Goal: Task Accomplishment & Management: Manage account settings

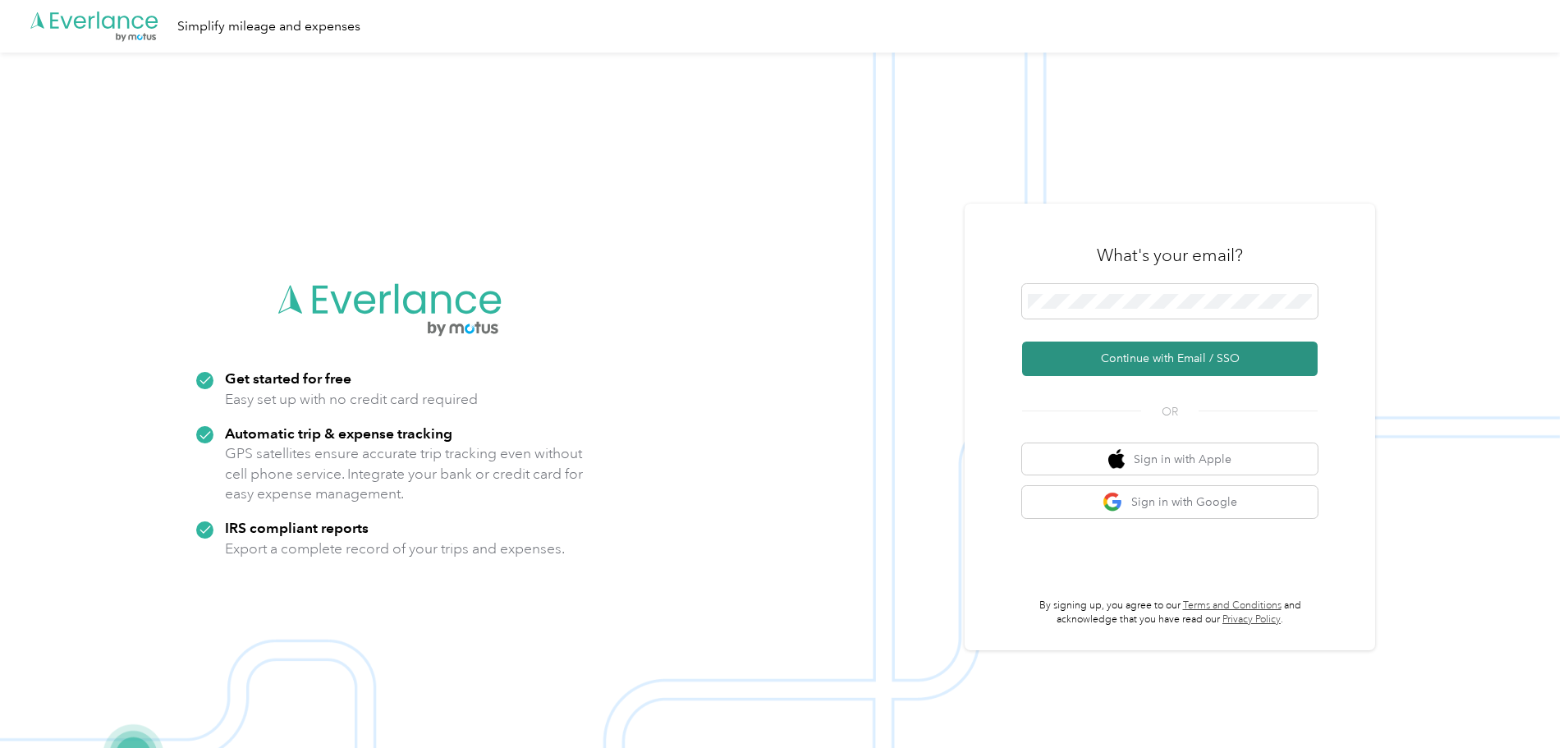
click at [1138, 352] on button "Continue with Email / SSO" at bounding box center [1170, 358] width 296 height 34
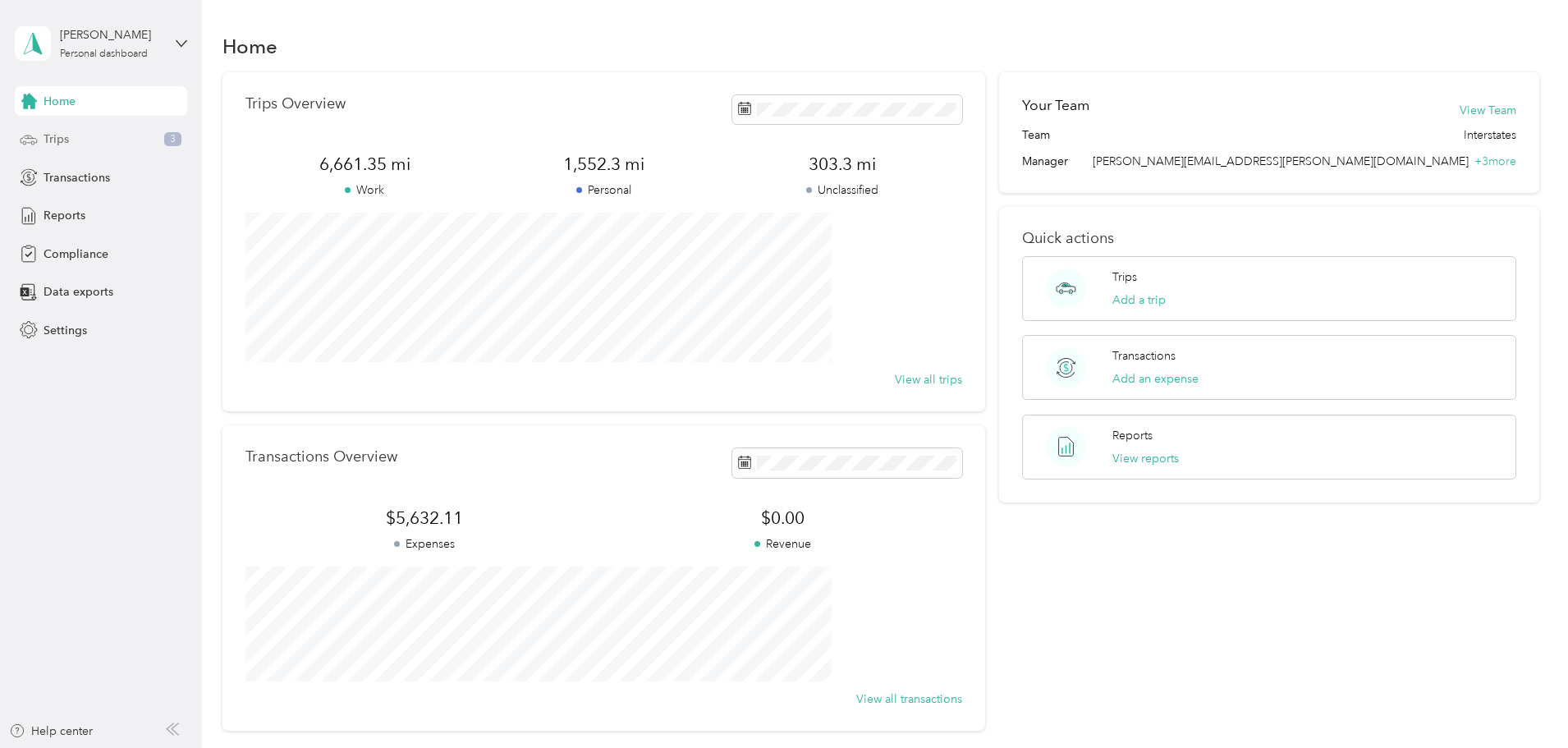
click at [51, 140] on span "Trips" at bounding box center [56, 140] width 26 height 18
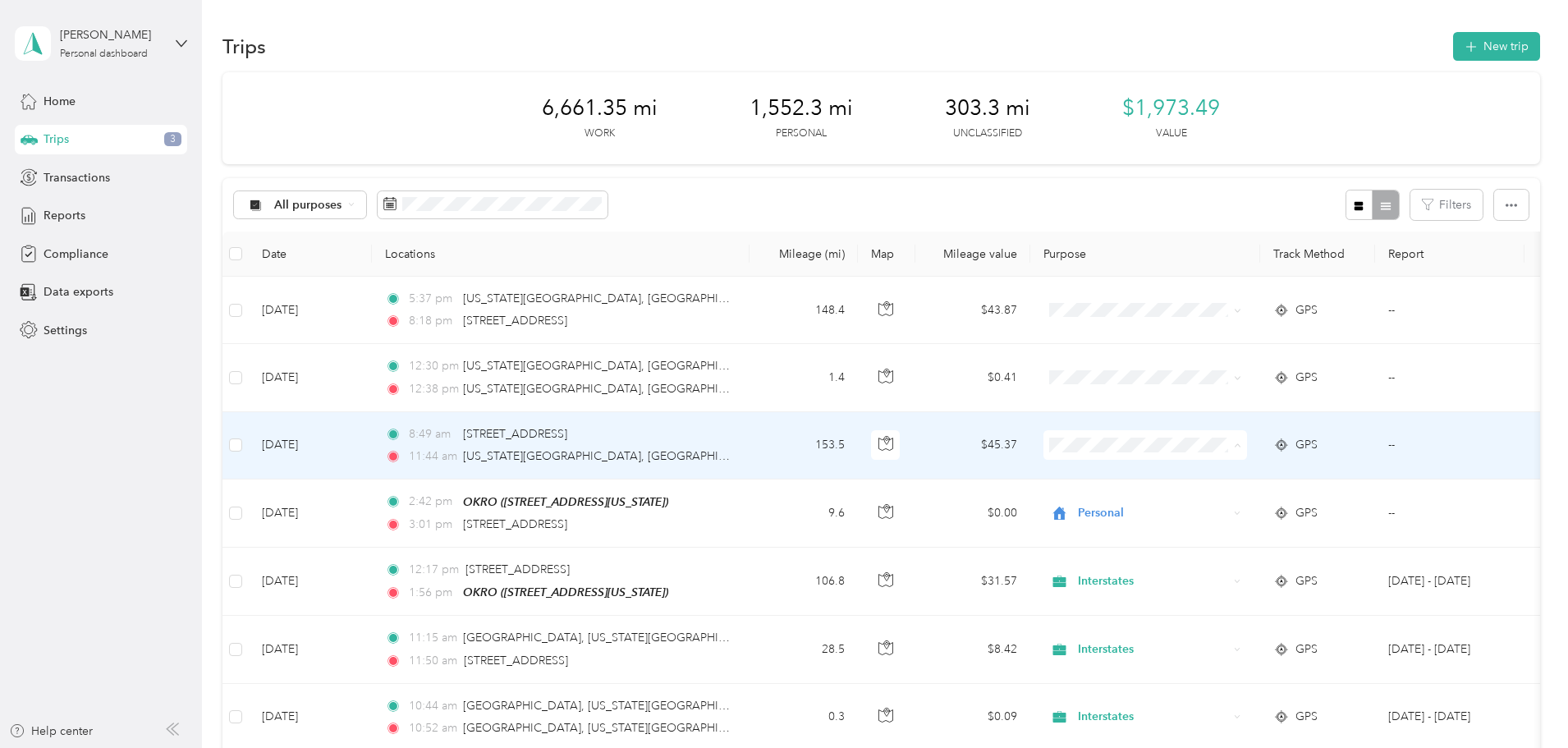
click at [1214, 475] on span "Interstates" at bounding box center [1269, 476] width 151 height 18
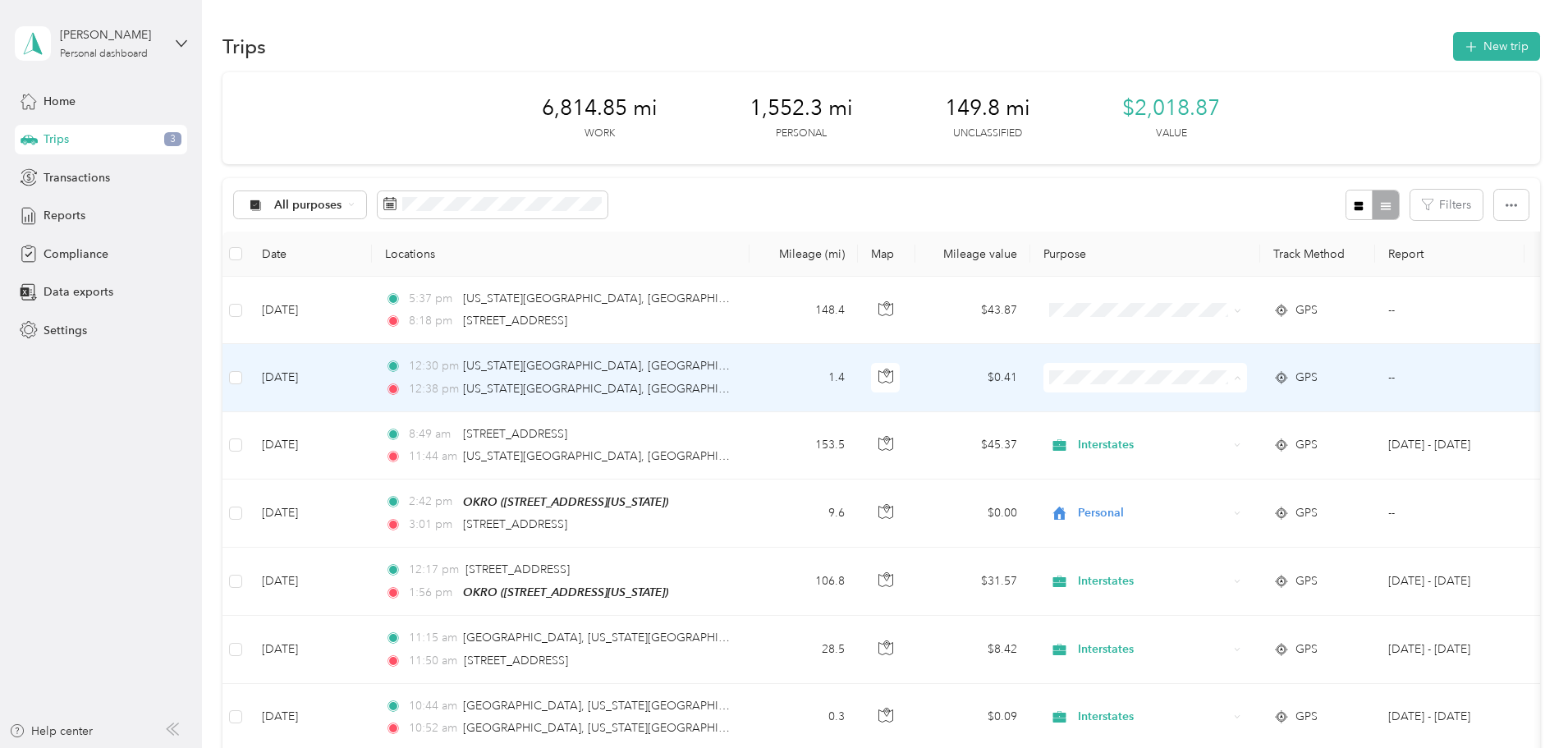
click at [1212, 410] on span "Interstates" at bounding box center [1269, 409] width 151 height 18
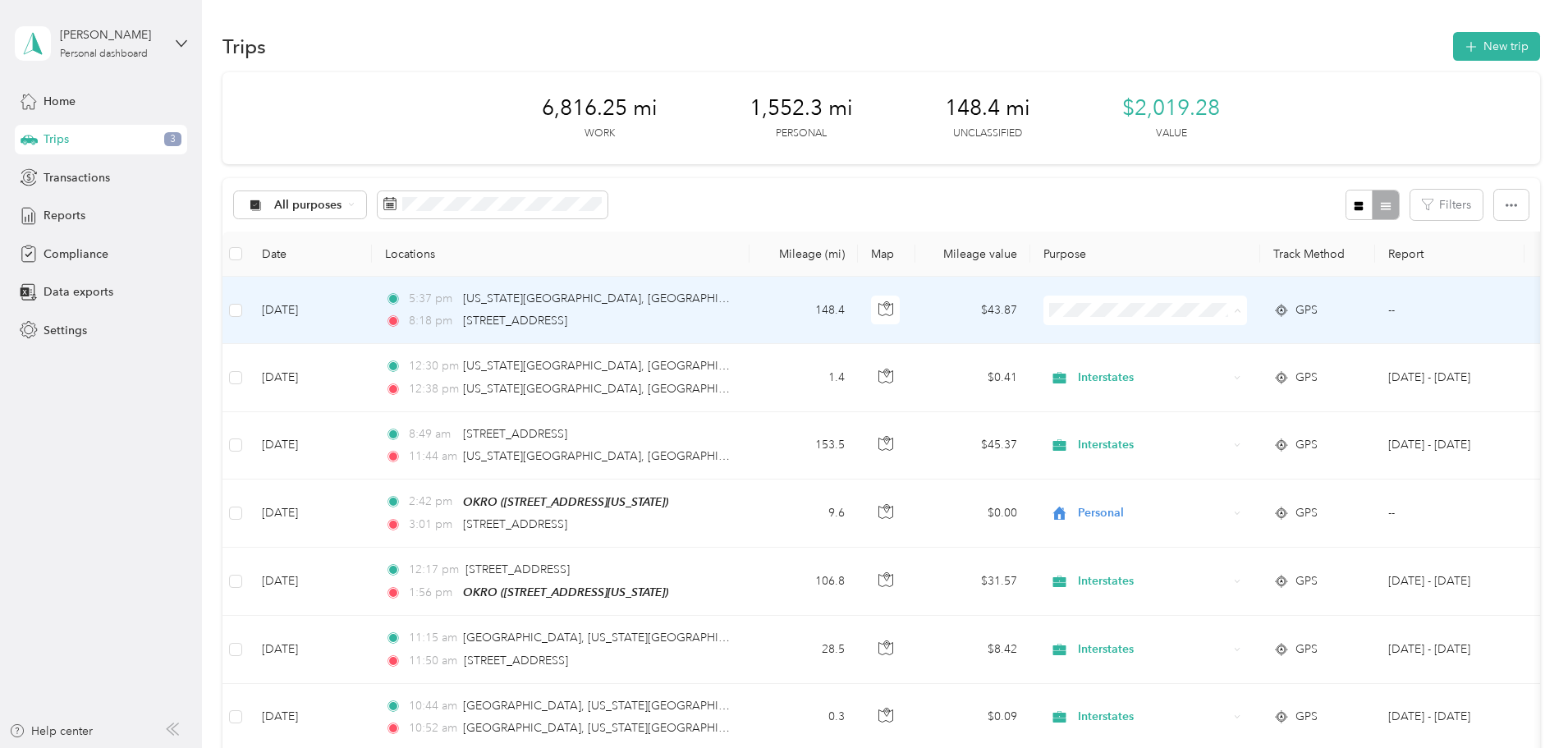
click at [1207, 339] on span "Interstates" at bounding box center [1269, 341] width 151 height 18
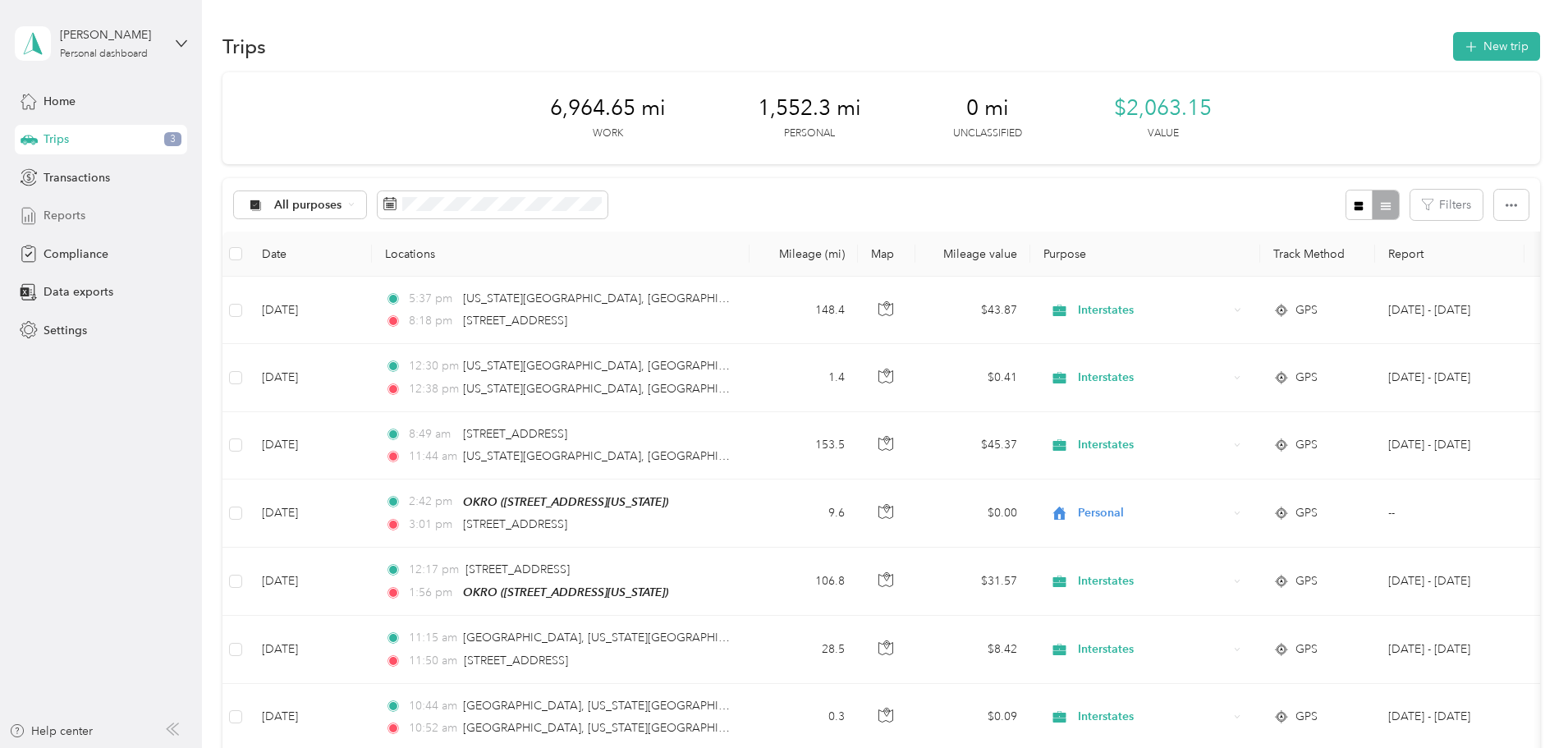
click at [77, 214] on span "Reports" at bounding box center [64, 215] width 42 height 18
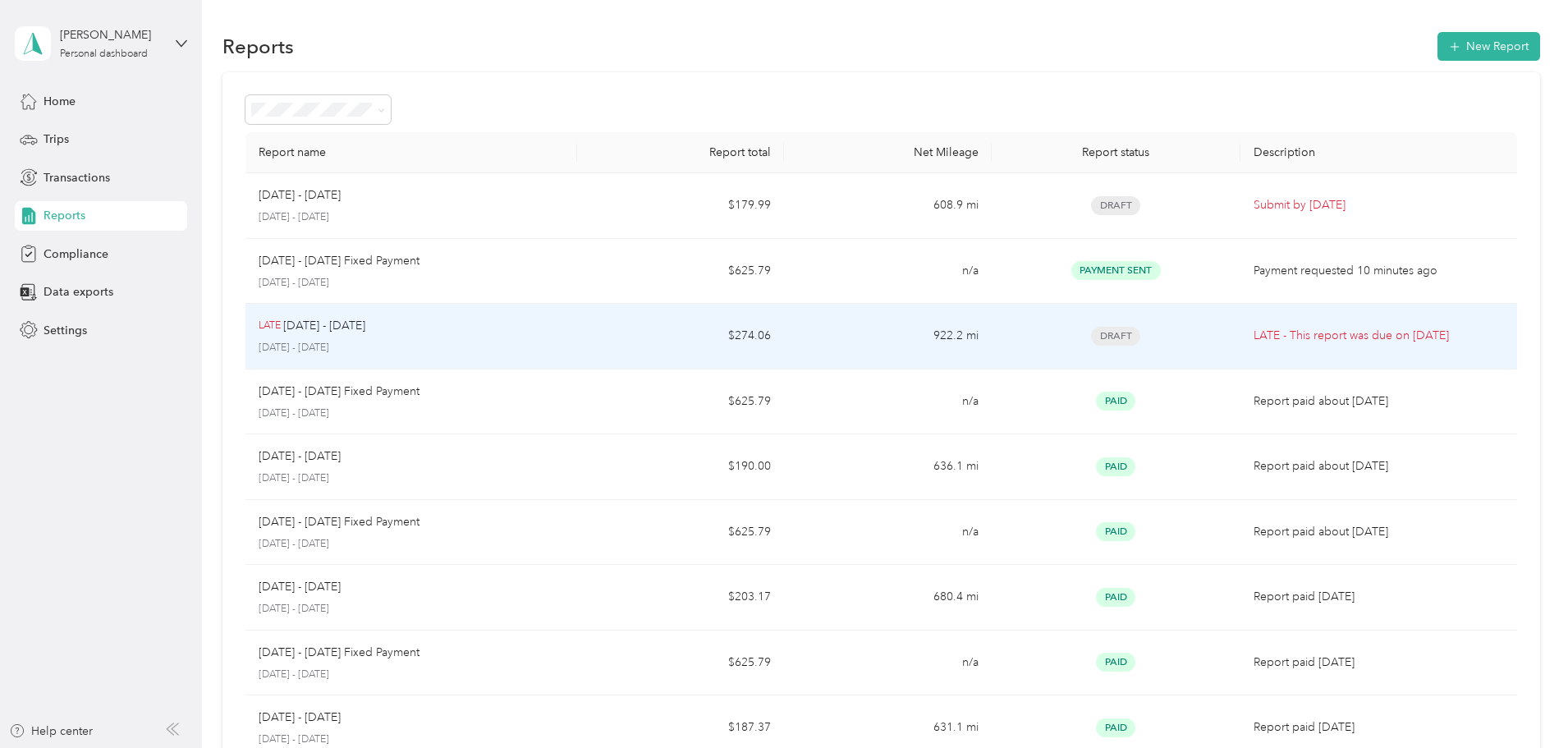
click at [1091, 338] on span "Draft" at bounding box center [1116, 335] width 49 height 19
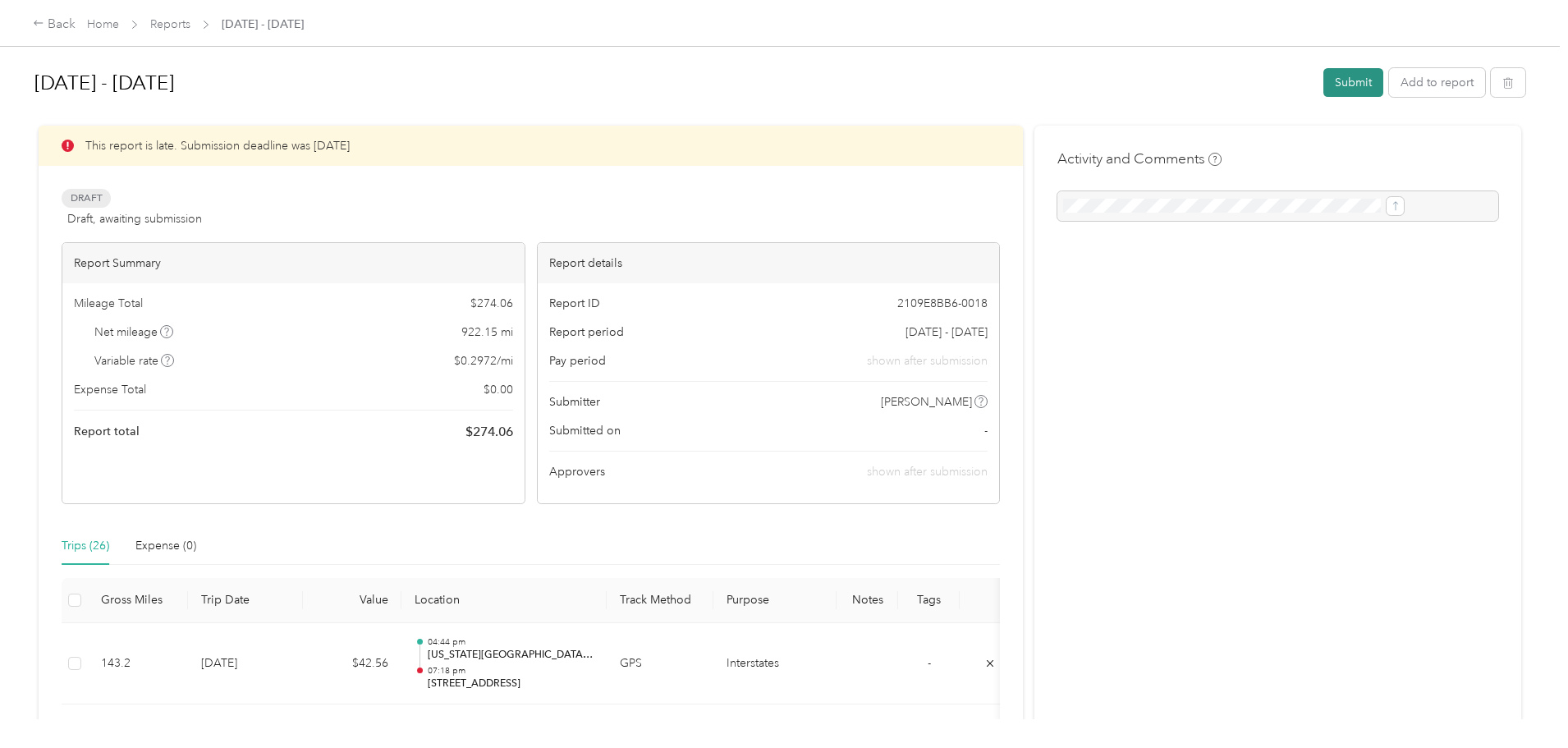
click at [1323, 88] on button "Submit" at bounding box center [1353, 82] width 60 height 29
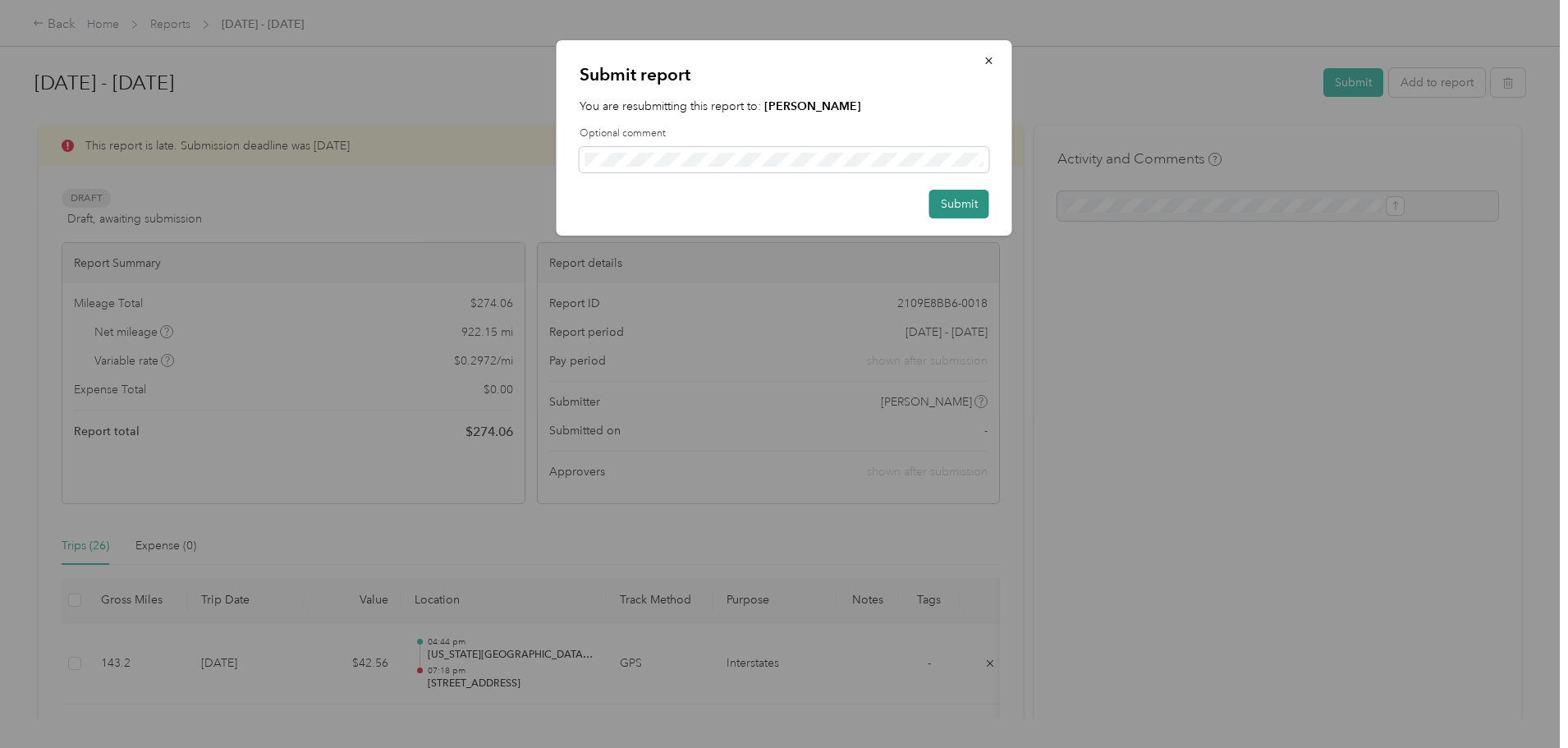
click at [971, 201] on button "Submit" at bounding box center [958, 203] width 60 height 29
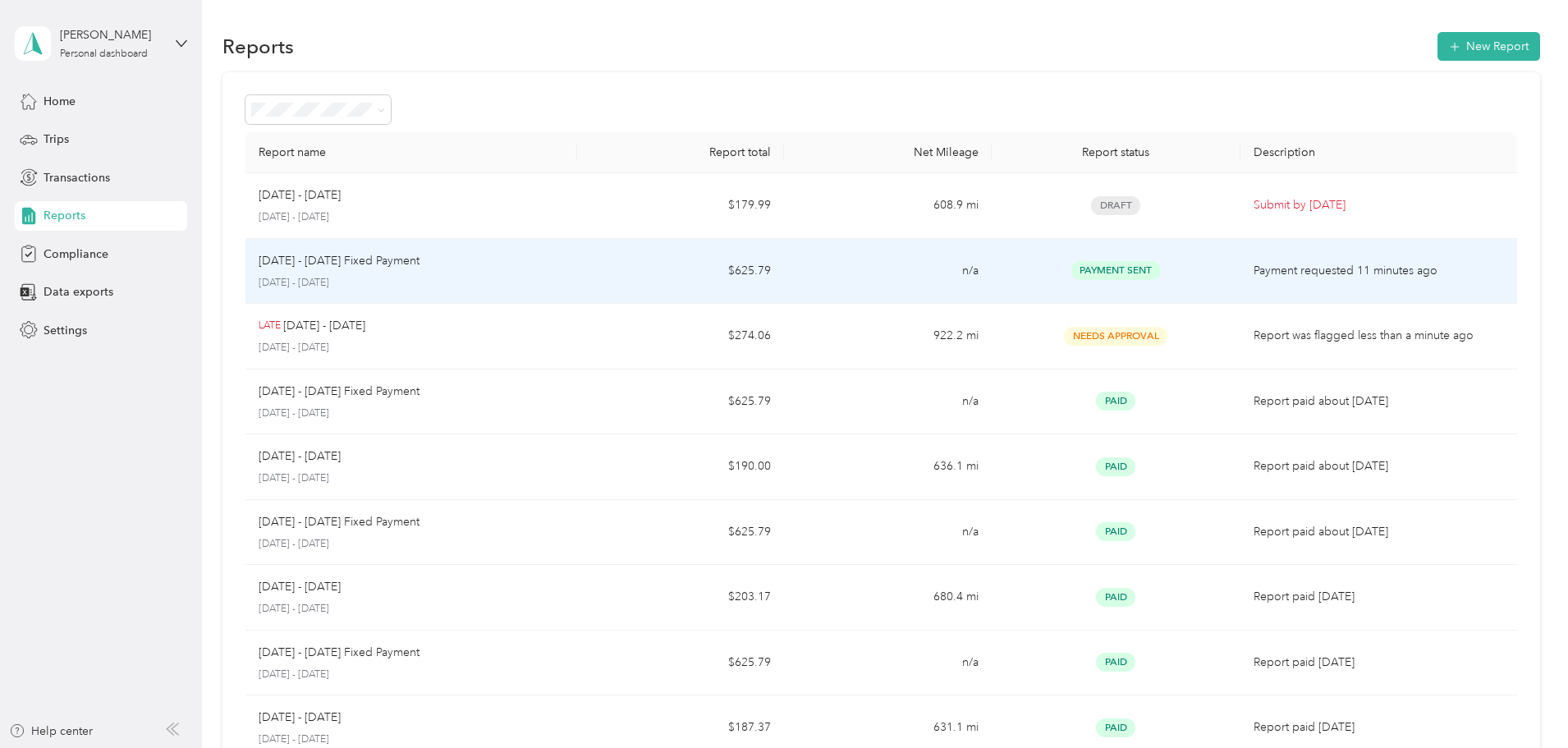
click at [993, 293] on td "Payment Sent" at bounding box center [1116, 271] width 249 height 66
